Goal: Transaction & Acquisition: Purchase product/service

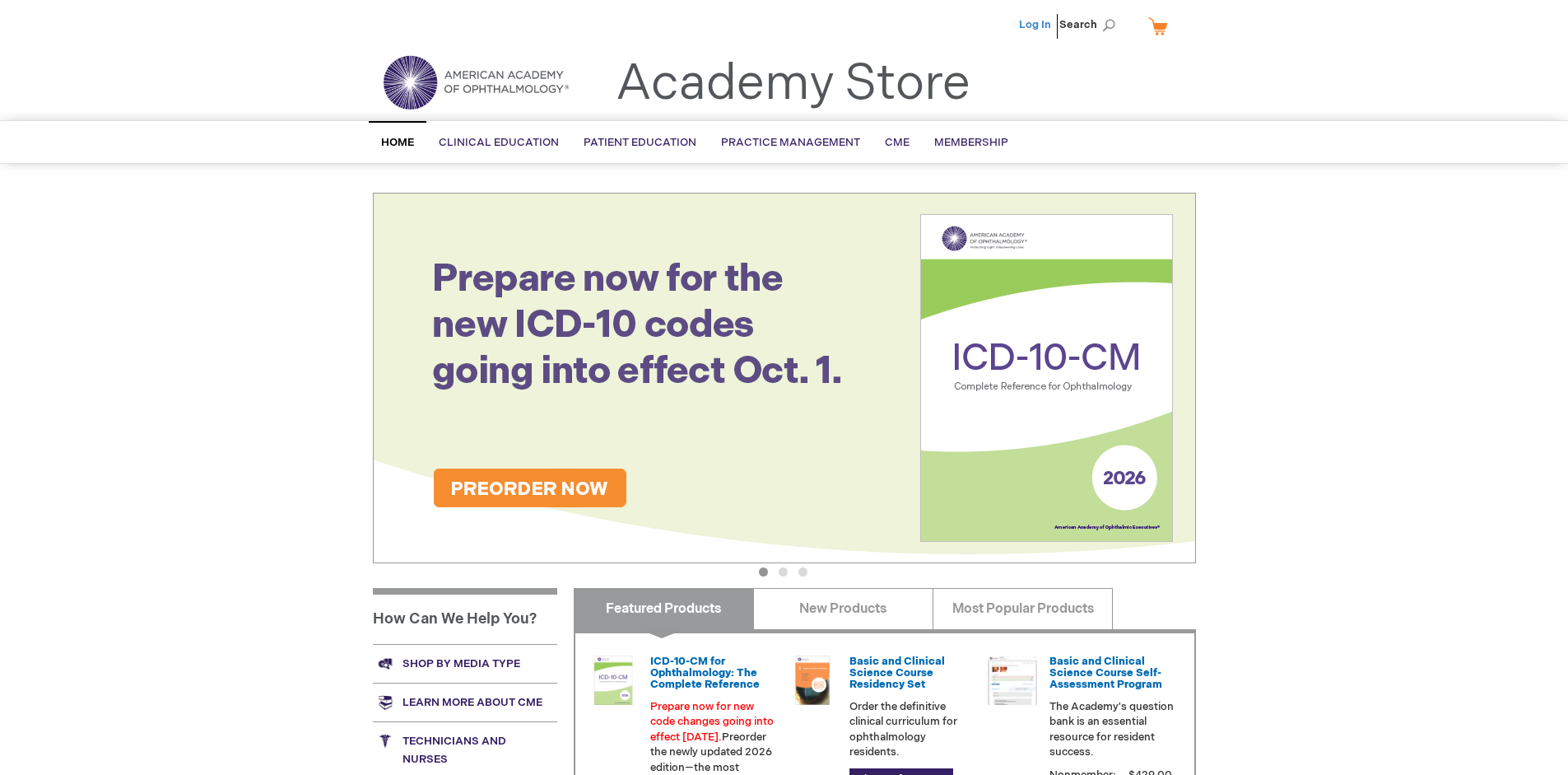
click at [1036, 25] on link "Log In" at bounding box center [1035, 24] width 32 height 13
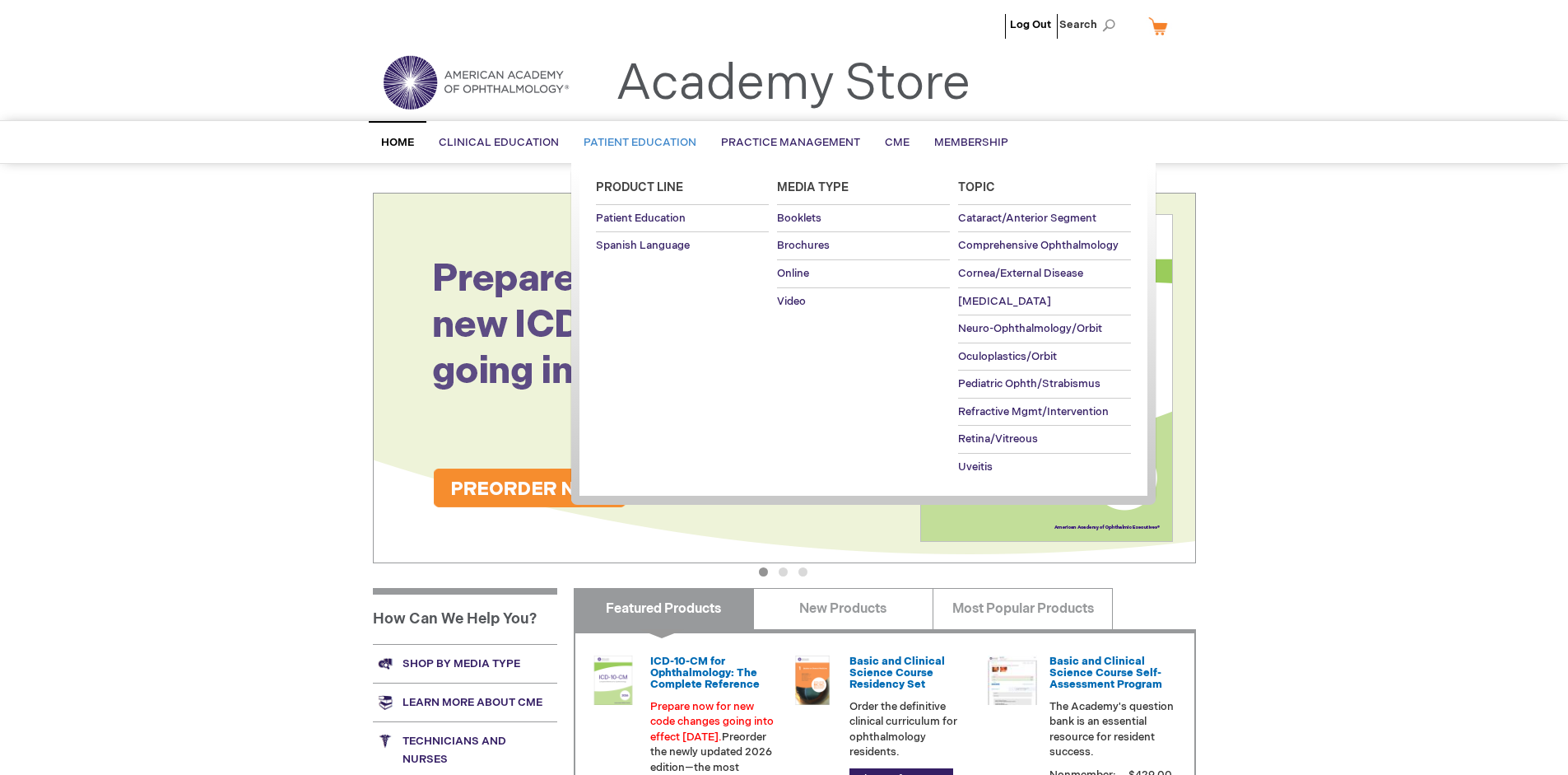
click at [635, 142] on span "Patient Education" at bounding box center [639, 142] width 113 height 13
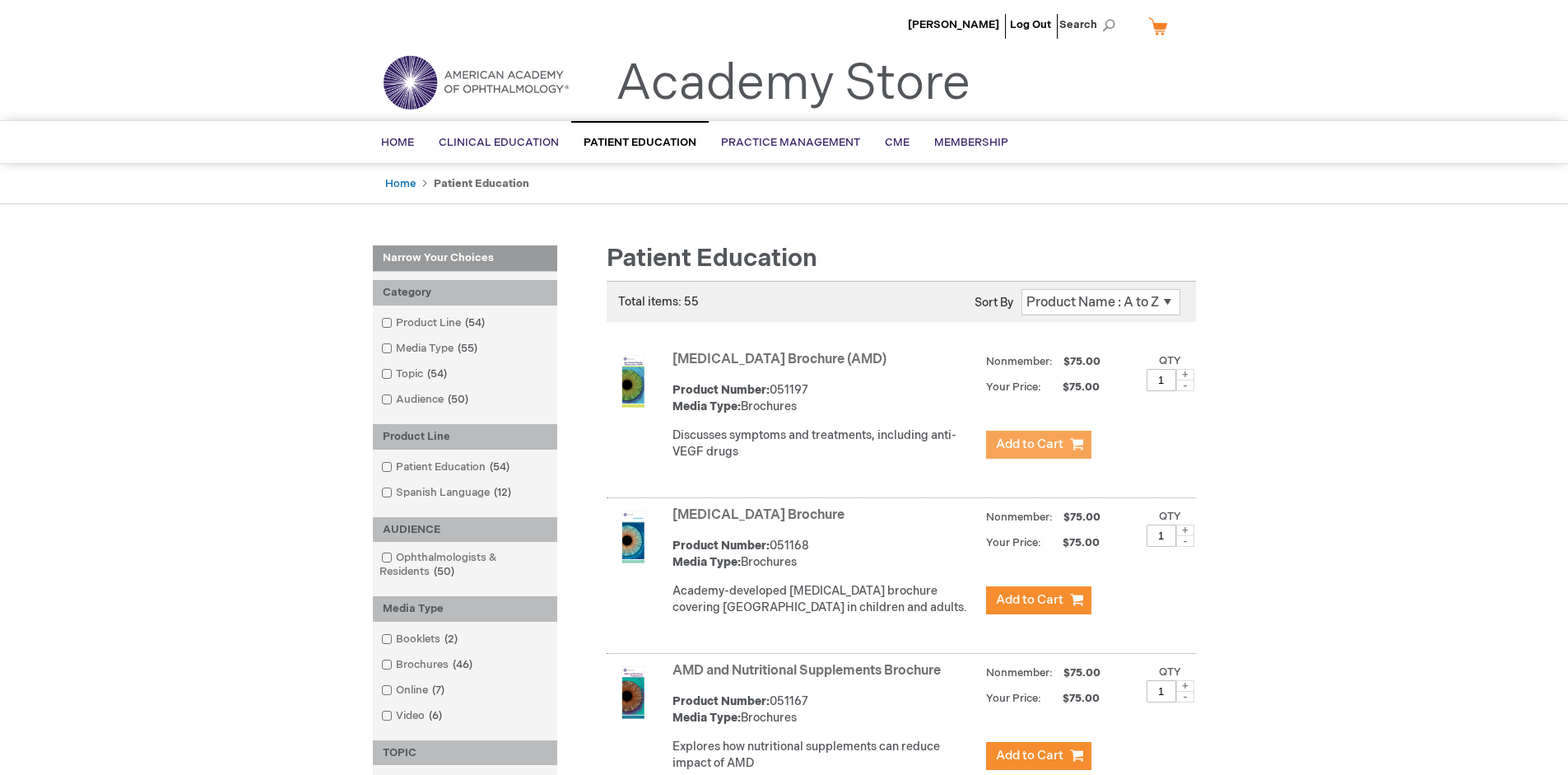
click at [1037, 445] on span "Add to Cart" at bounding box center [1029, 444] width 67 height 15
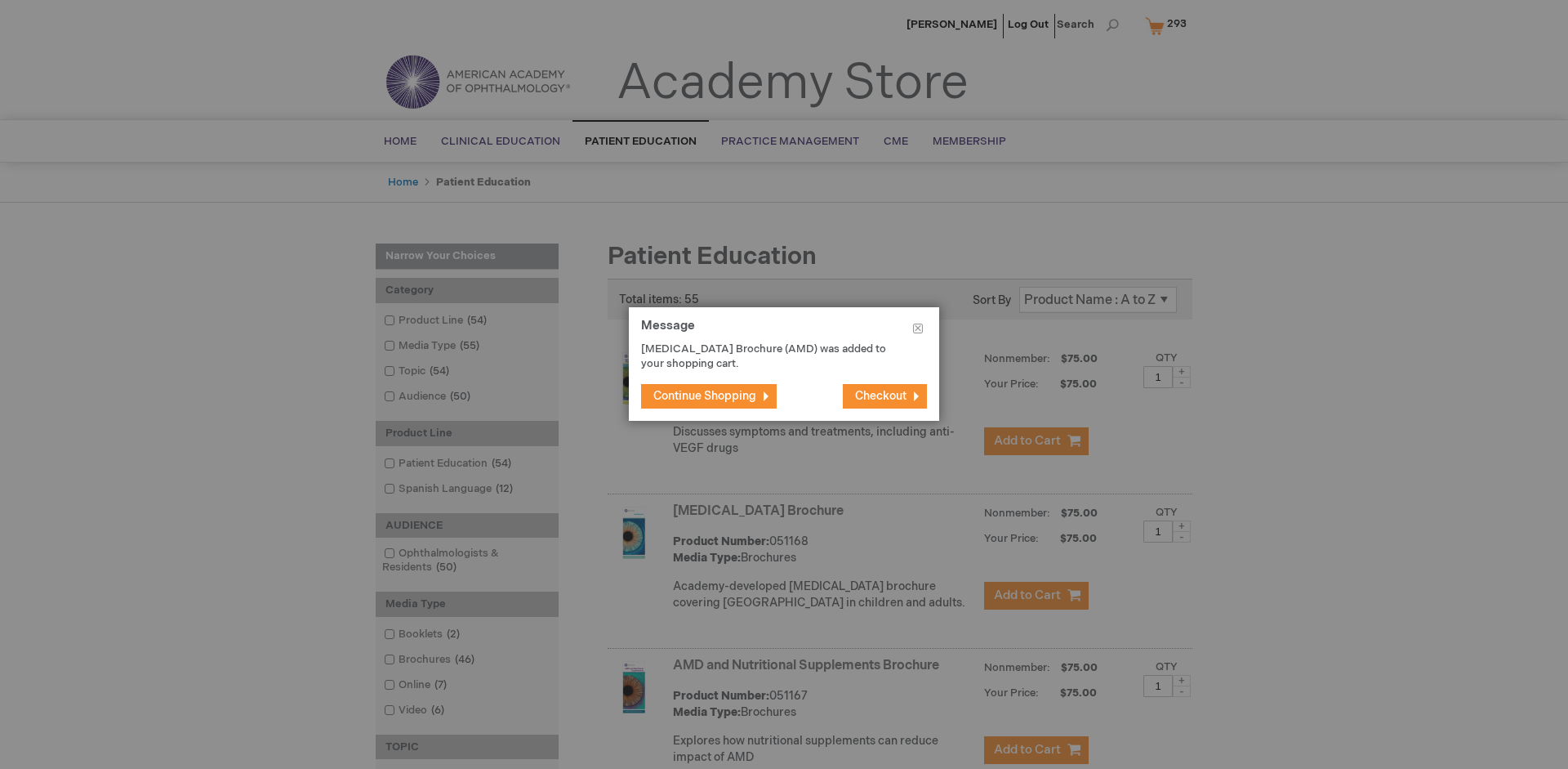
click at [705, 395] on span "Continue Shopping" at bounding box center [705, 396] width 103 height 14
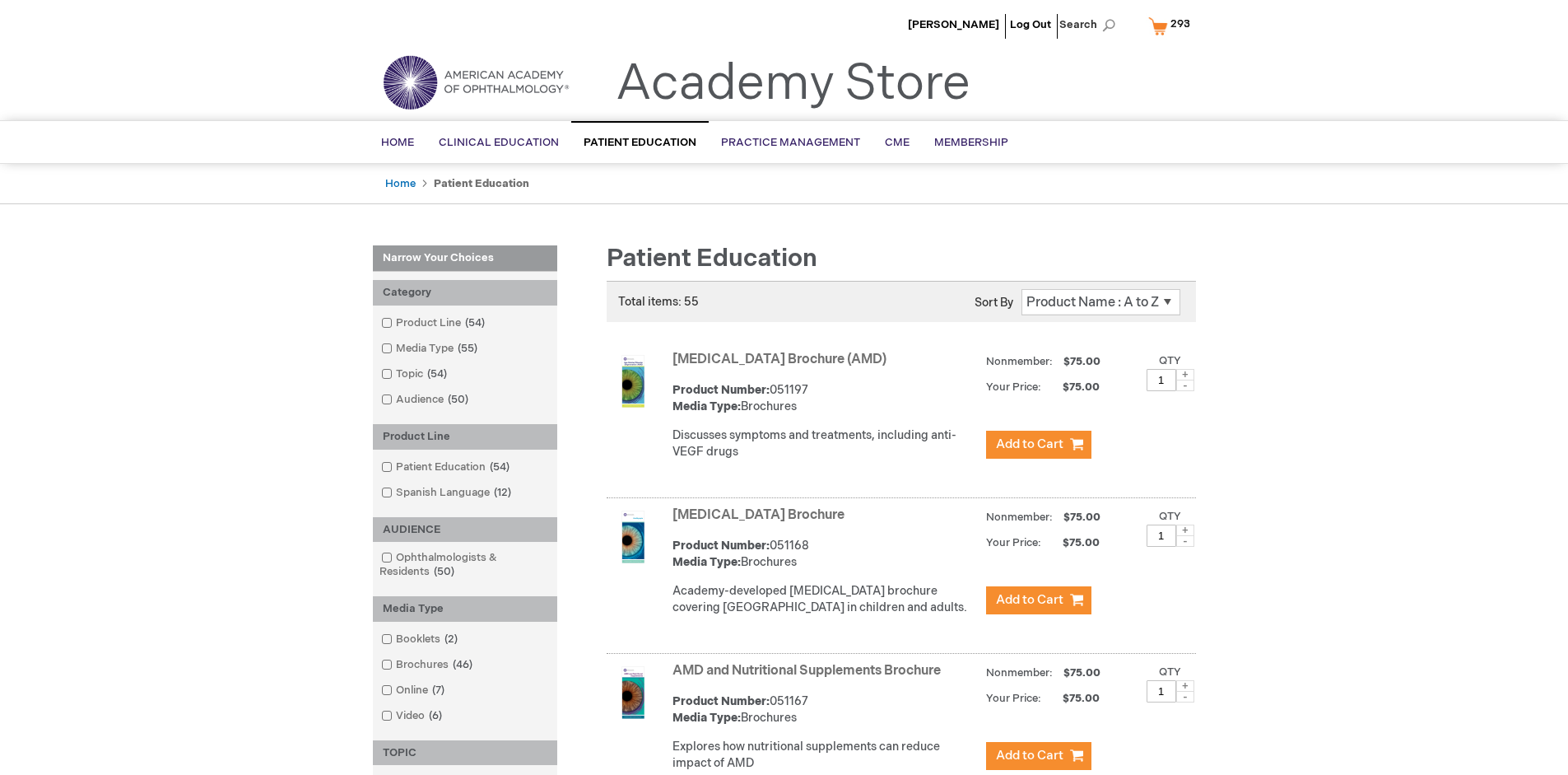
click at [810, 678] on link "AMD and Nutritional Supplements Brochure" at bounding box center [806, 670] width 268 height 15
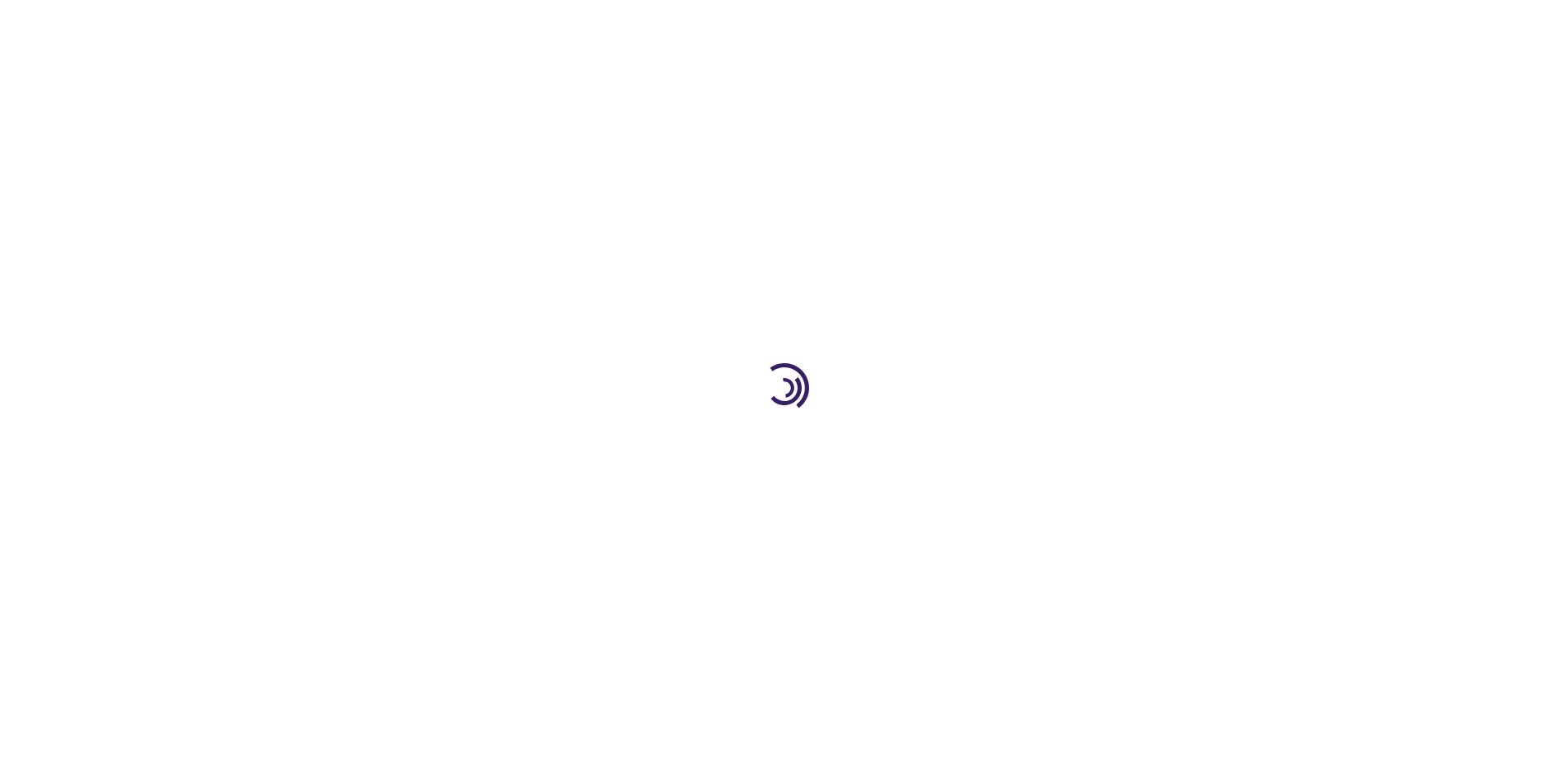
type input "1"
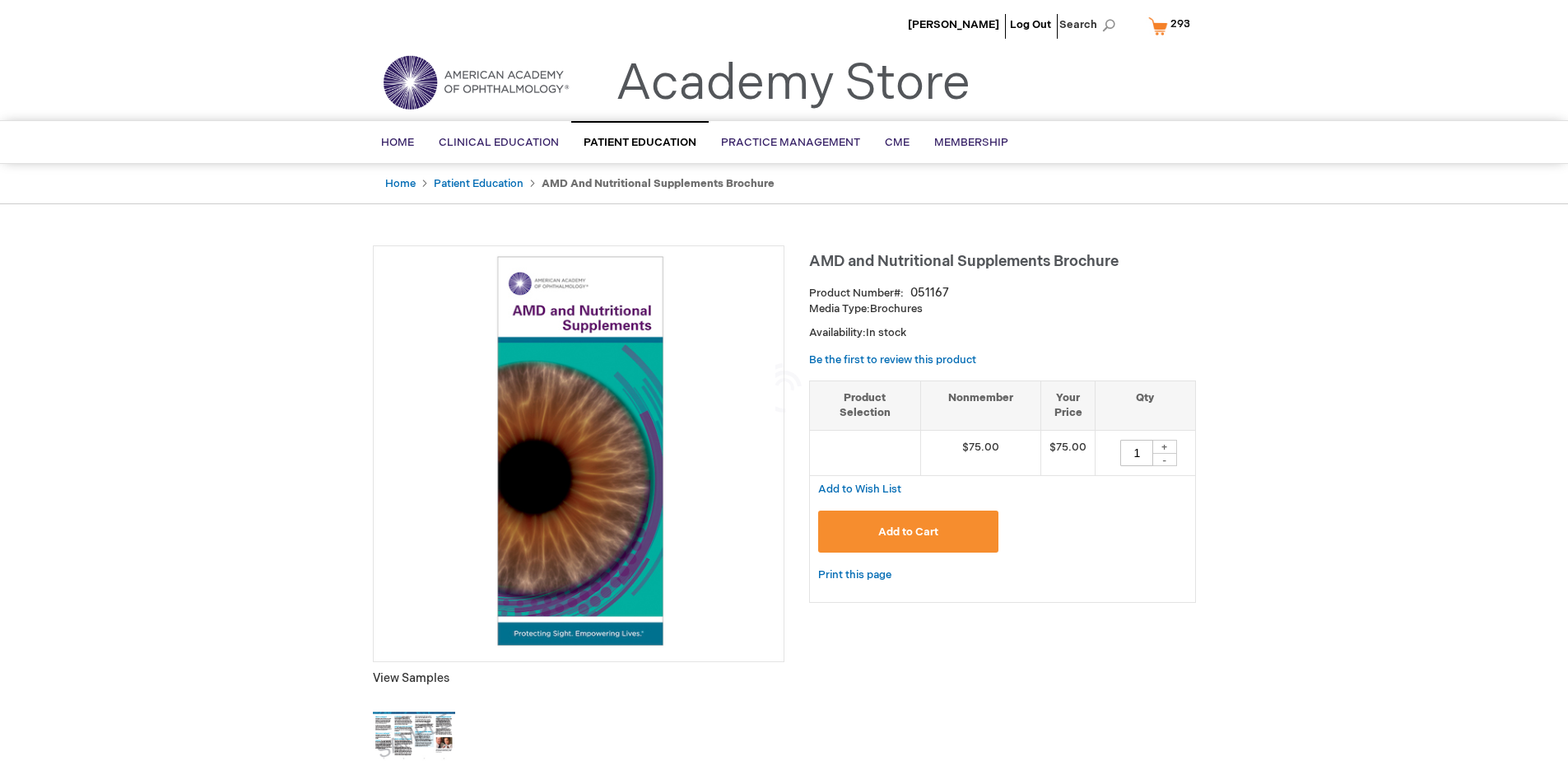
click at [907, 531] on span "Add to Cart" at bounding box center [908, 531] width 60 height 13
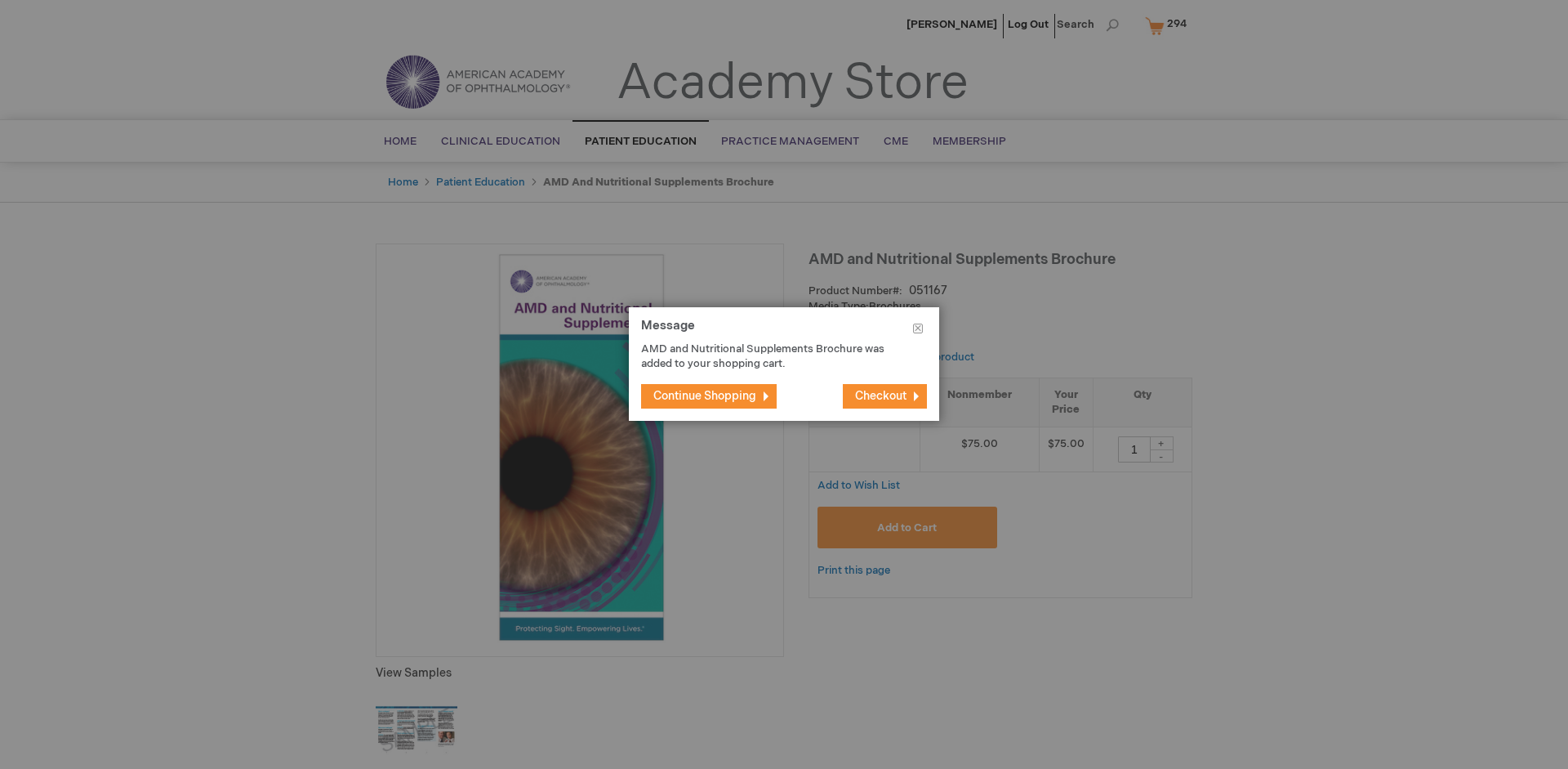
click at [705, 395] on span "Continue Shopping" at bounding box center [705, 396] width 103 height 14
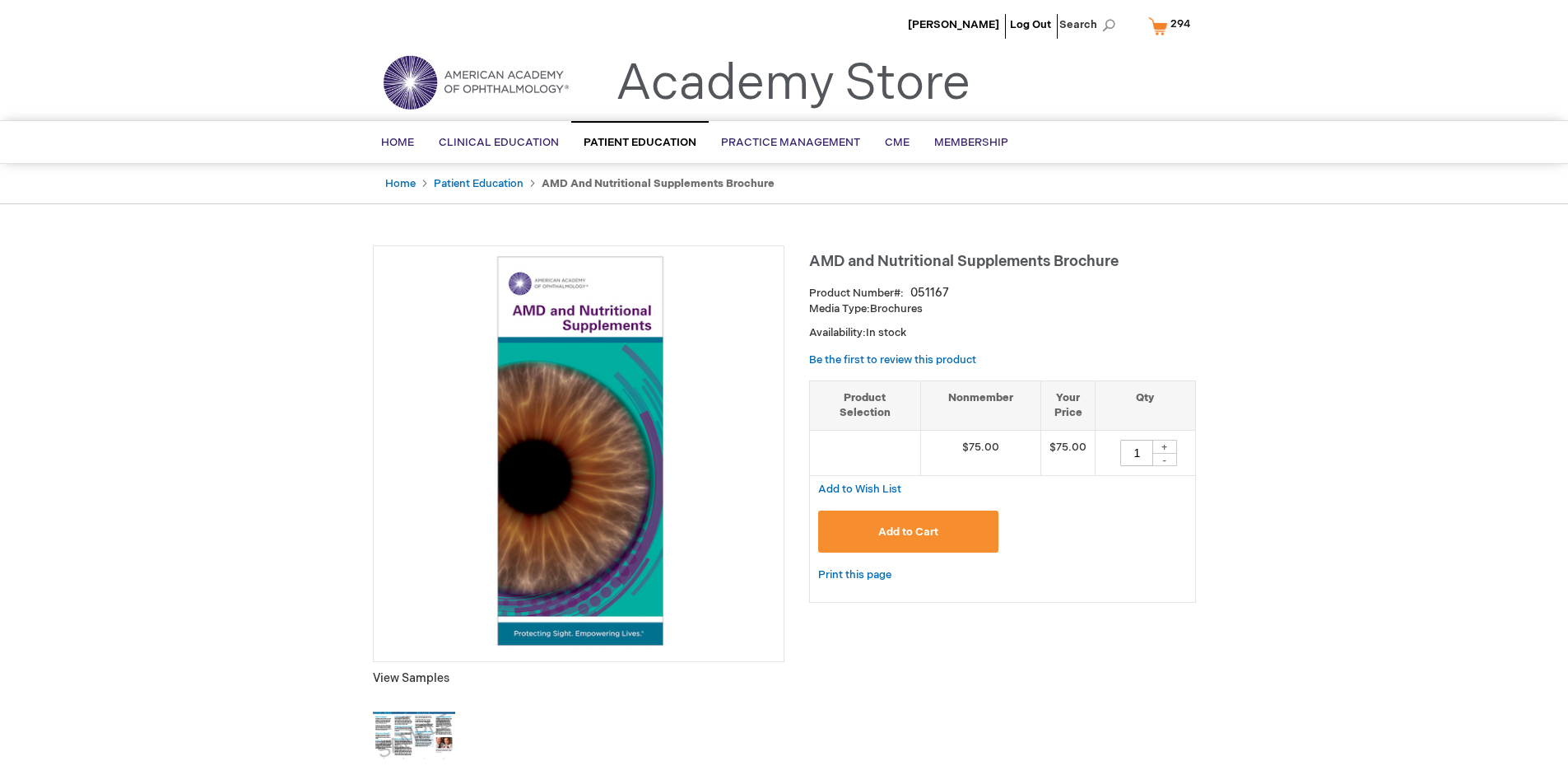
click at [1172, 26] on span "294" at bounding box center [1179, 23] width 20 height 13
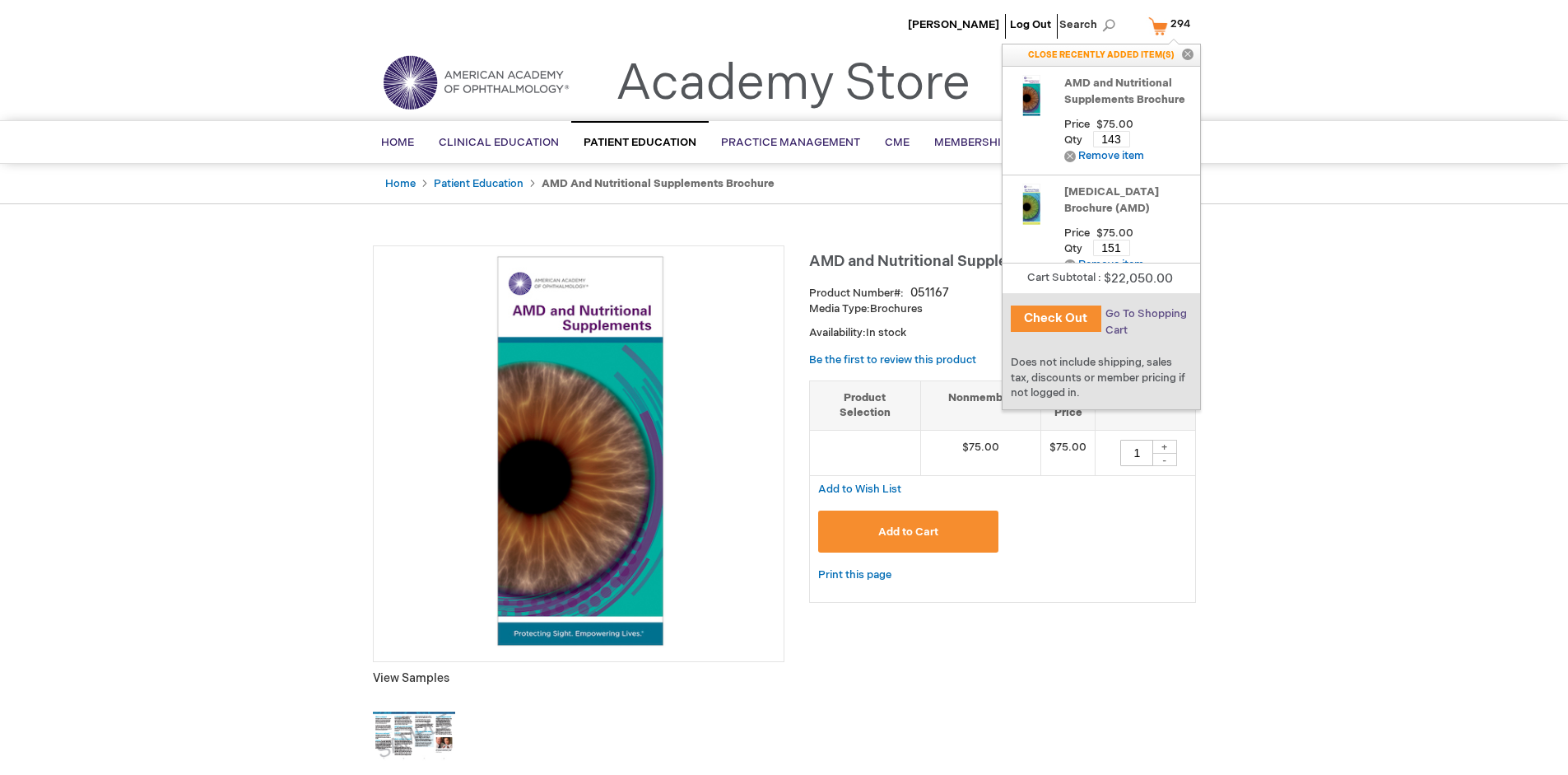
click at [1144, 314] on span "Go To Shopping Cart" at bounding box center [1146, 322] width 82 height 30
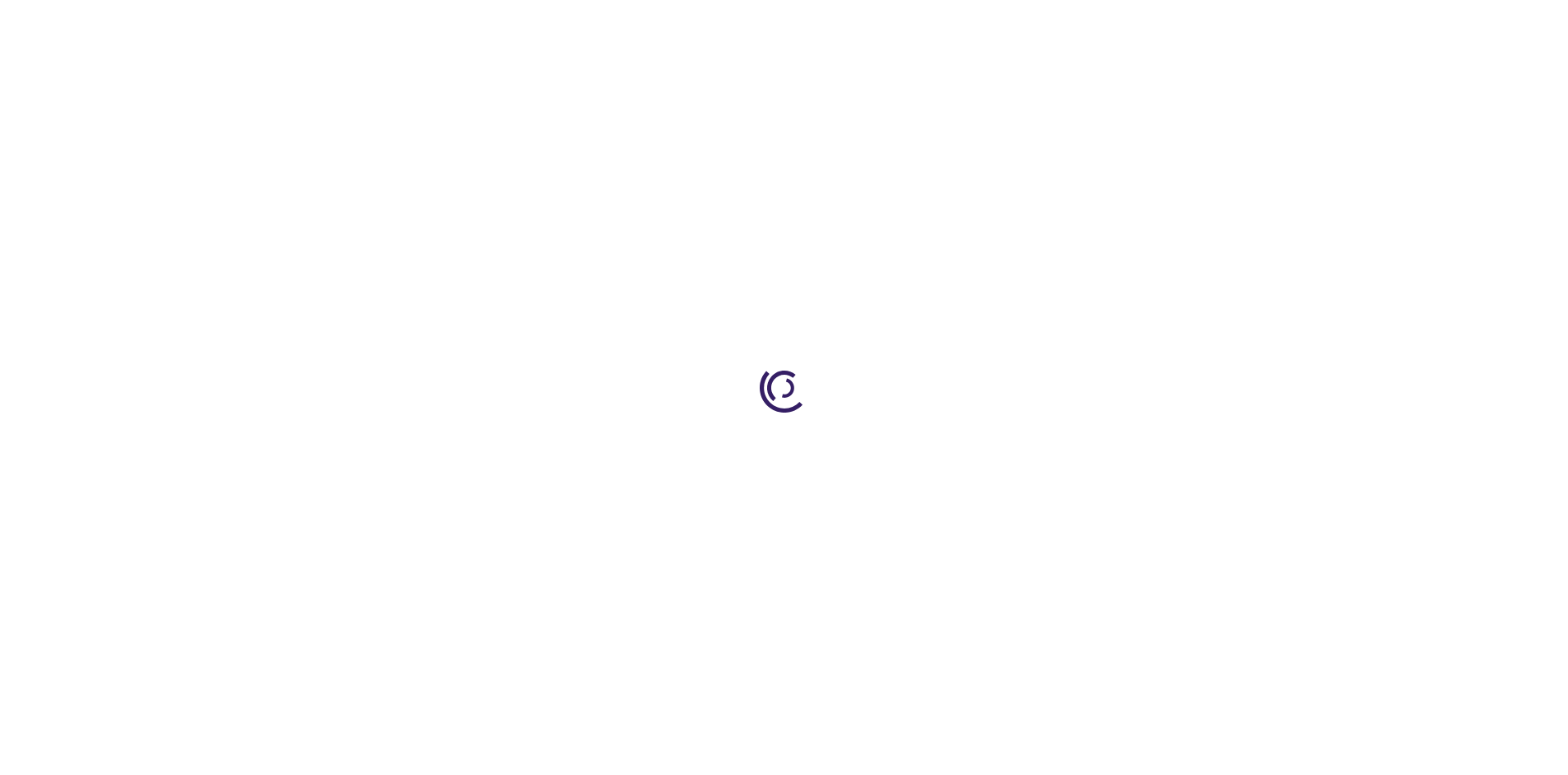
select select "US"
select select "41"
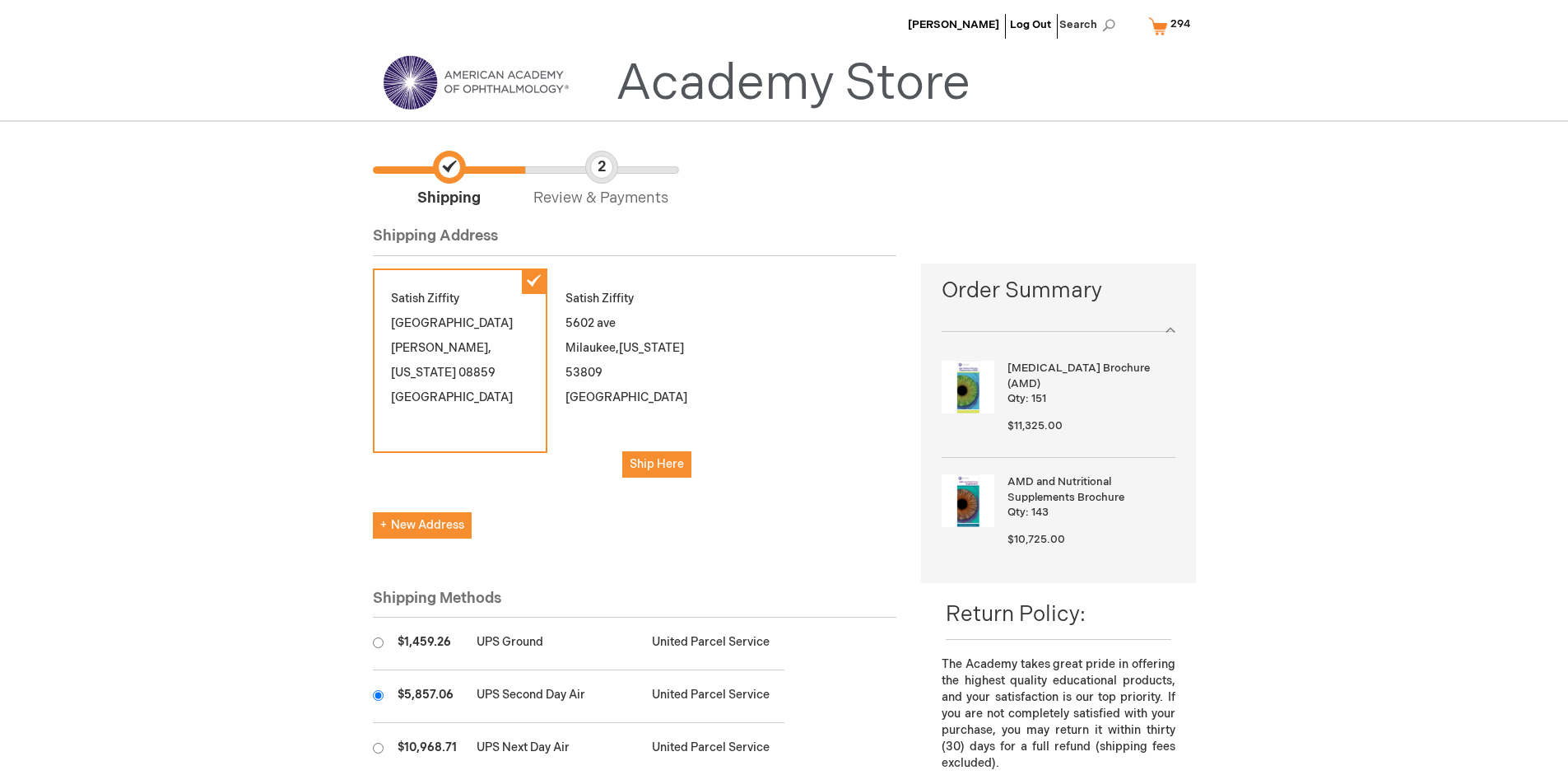
click at [378, 695] on input "radio" at bounding box center [378, 695] width 11 height 11
